Goal: Transaction & Acquisition: Register for event/course

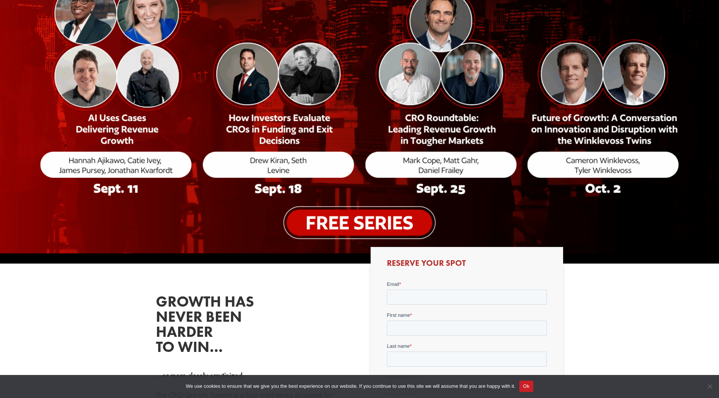
scroll to position [204, 0]
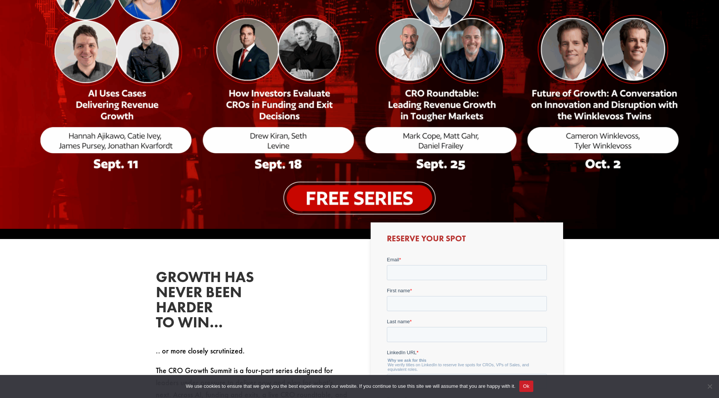
click at [245, 54] on img at bounding box center [359, 40] width 719 height 376
click at [429, 272] on input "Email *" at bounding box center [467, 272] width 160 height 15
type input "[EMAIL_ADDRESS][DOMAIN_NAME]"
type input "[PERSON_NAME]"
type input "Marschalik"
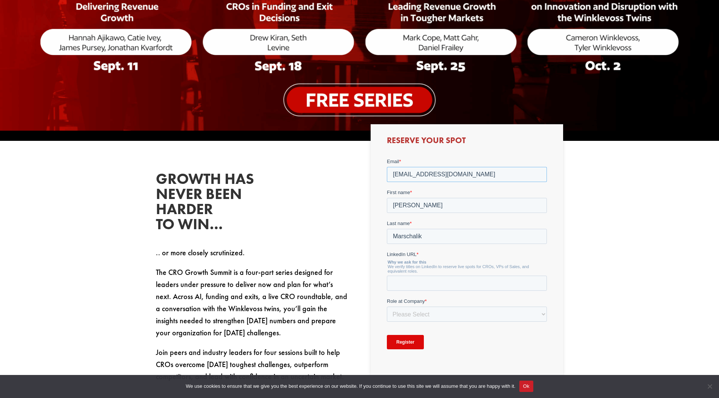
scroll to position [388, 0]
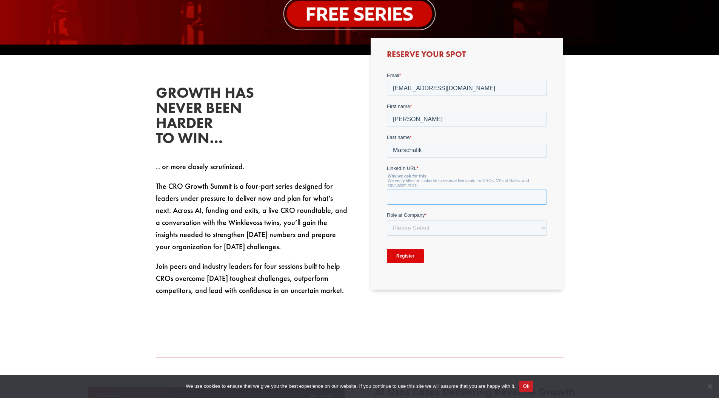
click at [439, 196] on input "LinkedIn URL *" at bounding box center [467, 196] width 160 height 15
paste input "[URL][DOMAIN_NAME]"
type input "[URL][DOMAIN_NAME]"
click at [441, 225] on select "Please Select C-Level (CRO, CSO, etc) Senior Leadership (VP of Sales, VP of Ena…" at bounding box center [467, 227] width 160 height 15
select select "C-Level (CRO, CSO, etc)"
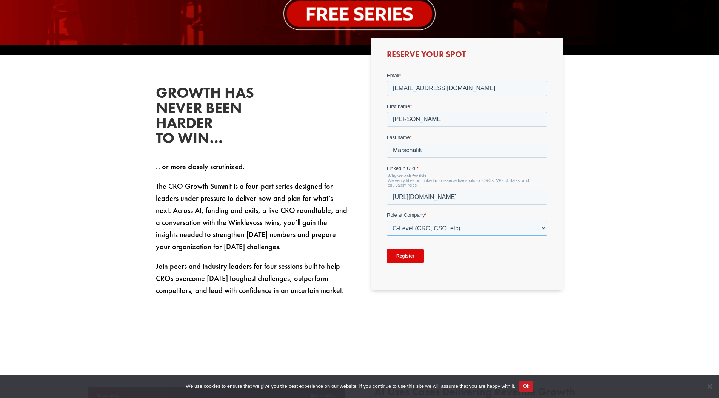
click at [387, 220] on select "Please Select C-Level (CRO, CSO, etc) Senior Leadership (VP of Sales, VP of Ena…" at bounding box center [467, 227] width 160 height 15
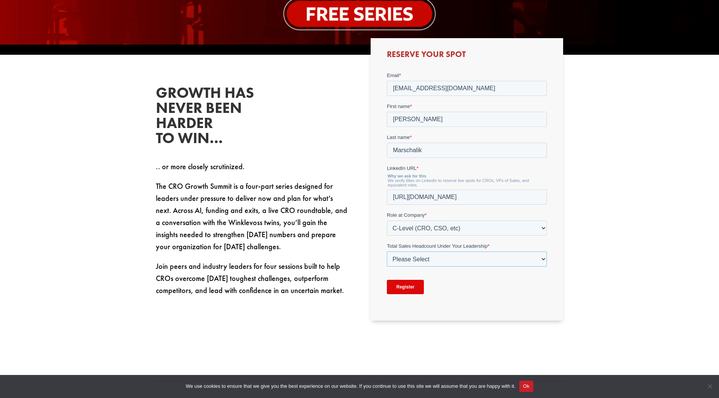
click at [417, 261] on select "Please Select Just Me 1-9 [PHONE_NUMBER] [PHONE_NUMBER]+" at bounding box center [467, 258] width 160 height 15
select select "Just Me"
click at [387, 251] on select "Please Select Just Me 1-9 [PHONE_NUMBER] [PHONE_NUMBER]+" at bounding box center [467, 258] width 160 height 15
click at [401, 289] on input "Register" at bounding box center [405, 286] width 37 height 14
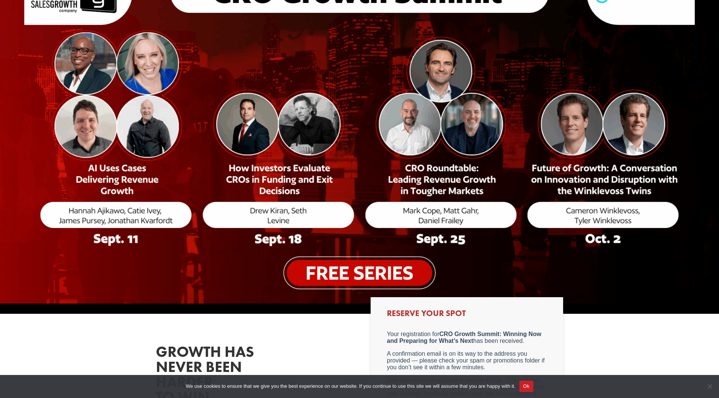
scroll to position [129, 0]
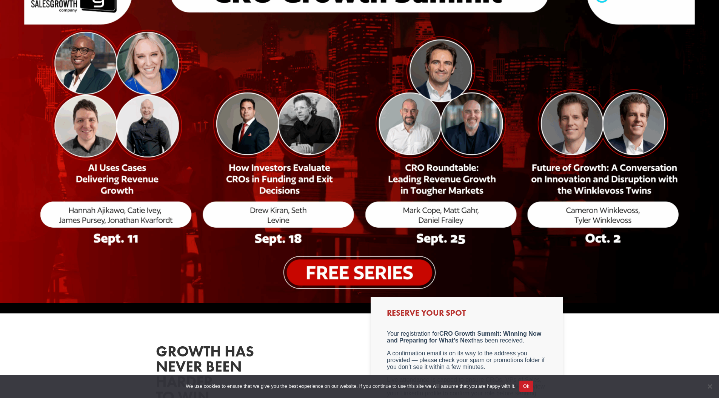
click at [304, 100] on img at bounding box center [359, 114] width 719 height 376
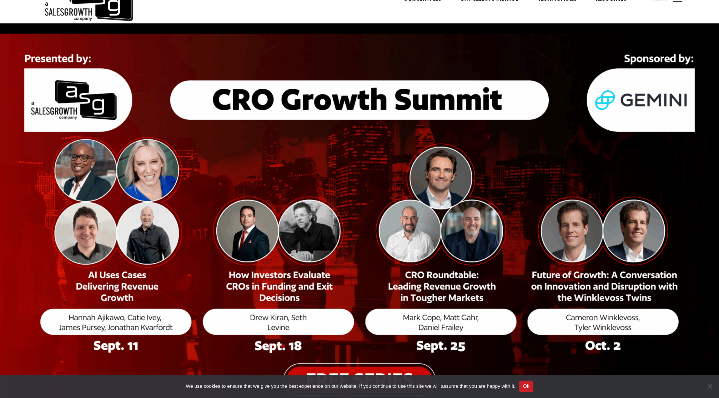
scroll to position [139, 0]
